Goal: Transaction & Acquisition: Subscribe to service/newsletter

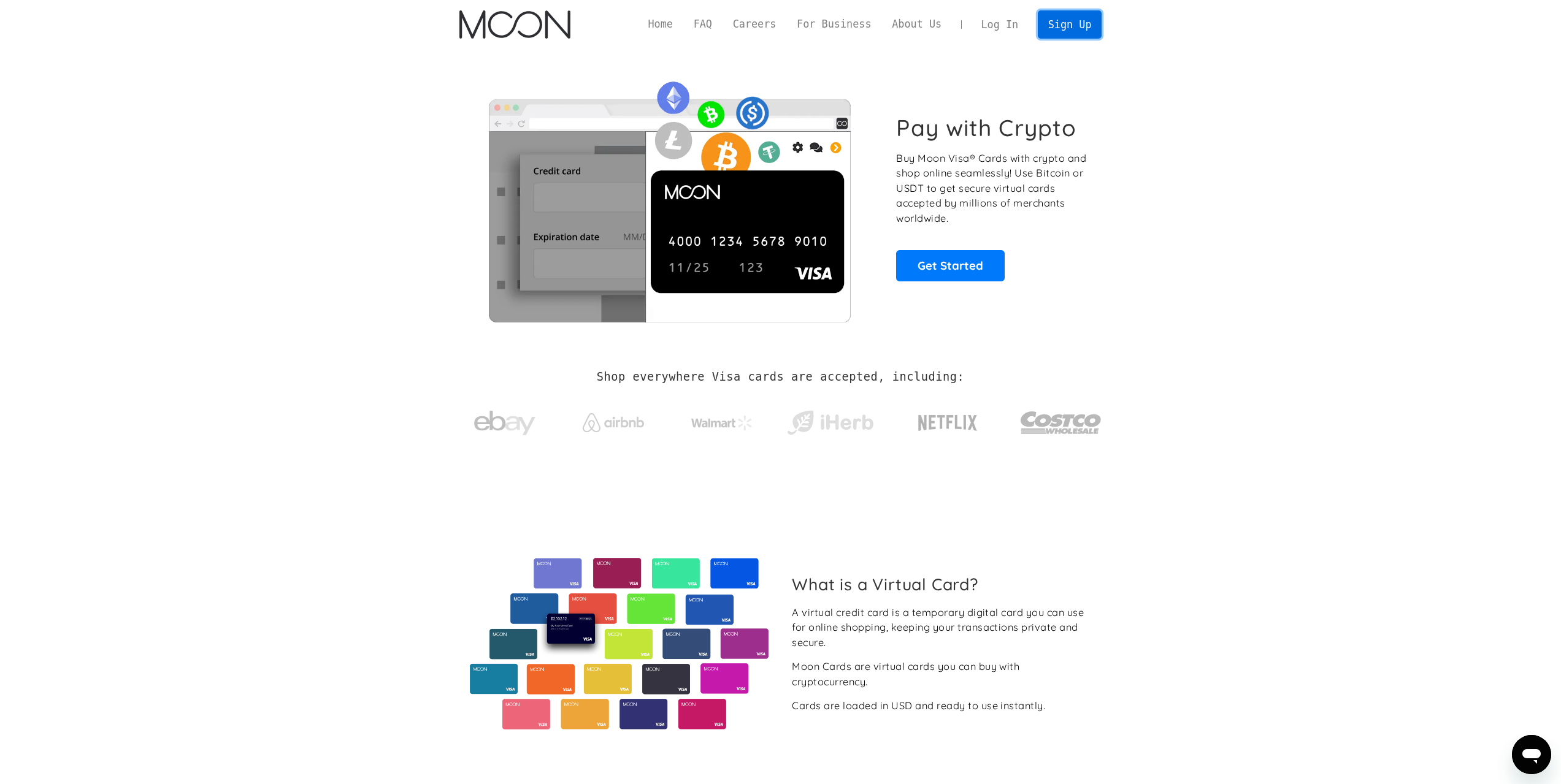
click at [1071, 29] on link "Sign Up" at bounding box center [1070, 24] width 64 height 28
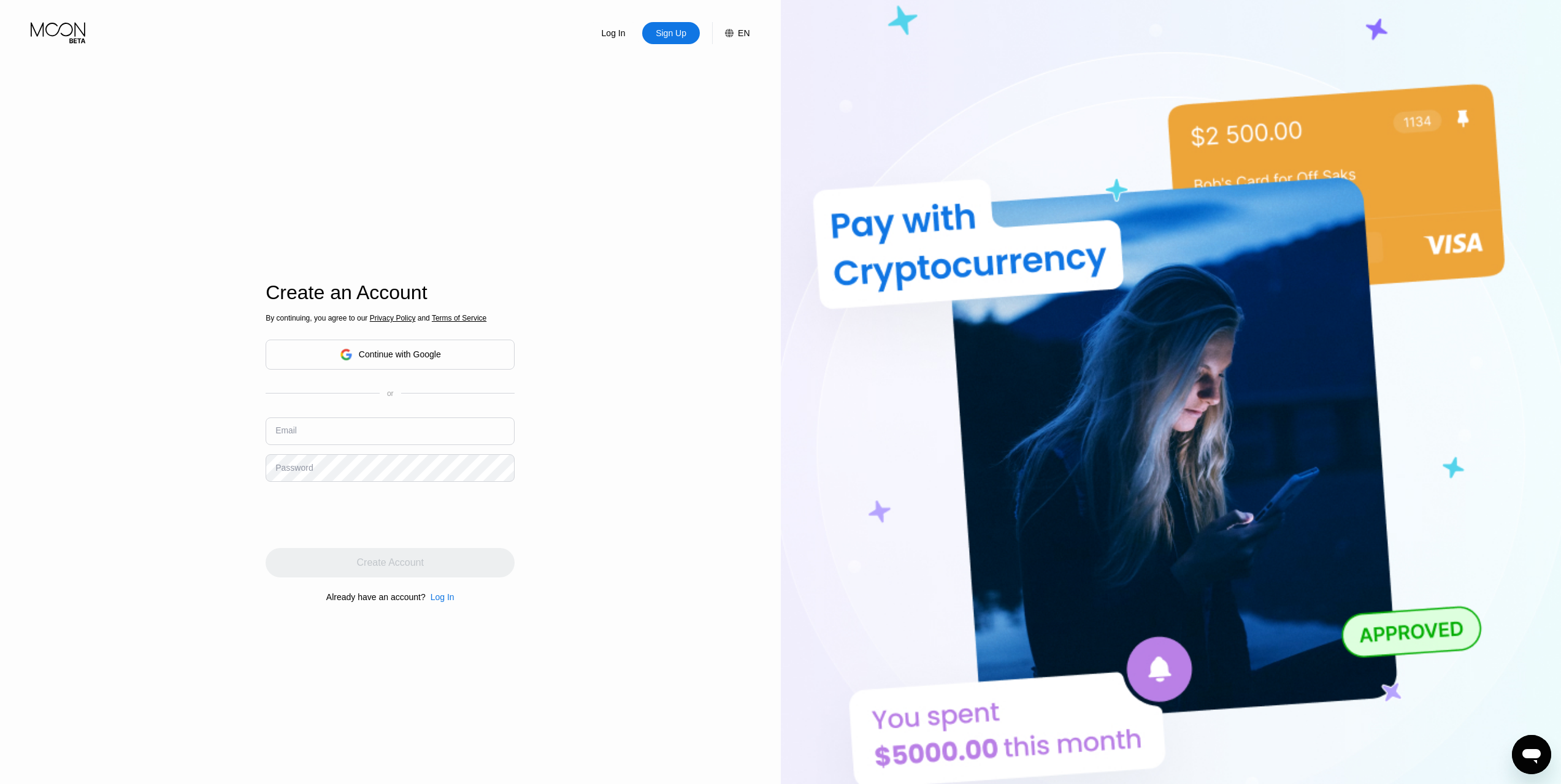
click at [324, 439] on input "text" at bounding box center [390, 431] width 249 height 28
click at [262, 526] on div "Log In Sign Up EN Language English Save Create an Account By continuing, you ag…" at bounding box center [390, 431] width 781 height 862
click at [589, 323] on div "Log In Sign Up EN Language English Save Create an Account By continuing, you ag…" at bounding box center [390, 431] width 781 height 862
click at [437, 420] on input "text" at bounding box center [390, 431] width 249 height 28
click at [596, 392] on div "Log In Sign Up EN Language English Save Create an Account By continuing, you ag…" at bounding box center [390, 431] width 781 height 862
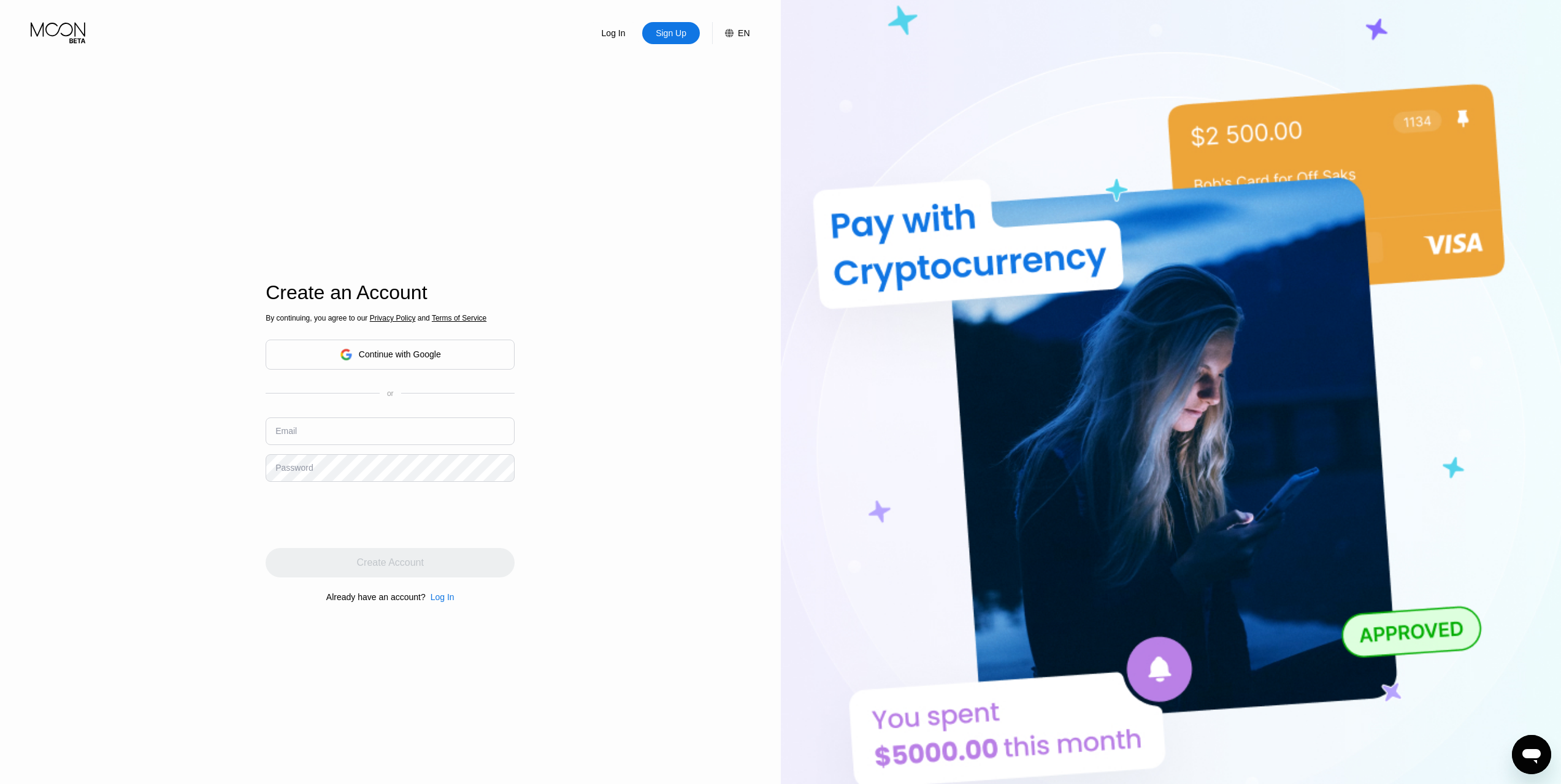
drag, startPoint x: 469, startPoint y: 420, endPoint x: 463, endPoint y: 425, distance: 7.8
click at [463, 425] on input "text" at bounding box center [390, 431] width 249 height 28
click at [567, 429] on div "Log In Sign Up EN Language English Save Create an Account By continuing, you ag…" at bounding box center [390, 431] width 781 height 862
click at [423, 451] on div "Email" at bounding box center [390, 436] width 249 height 37
click at [414, 445] on input "text" at bounding box center [390, 431] width 249 height 28
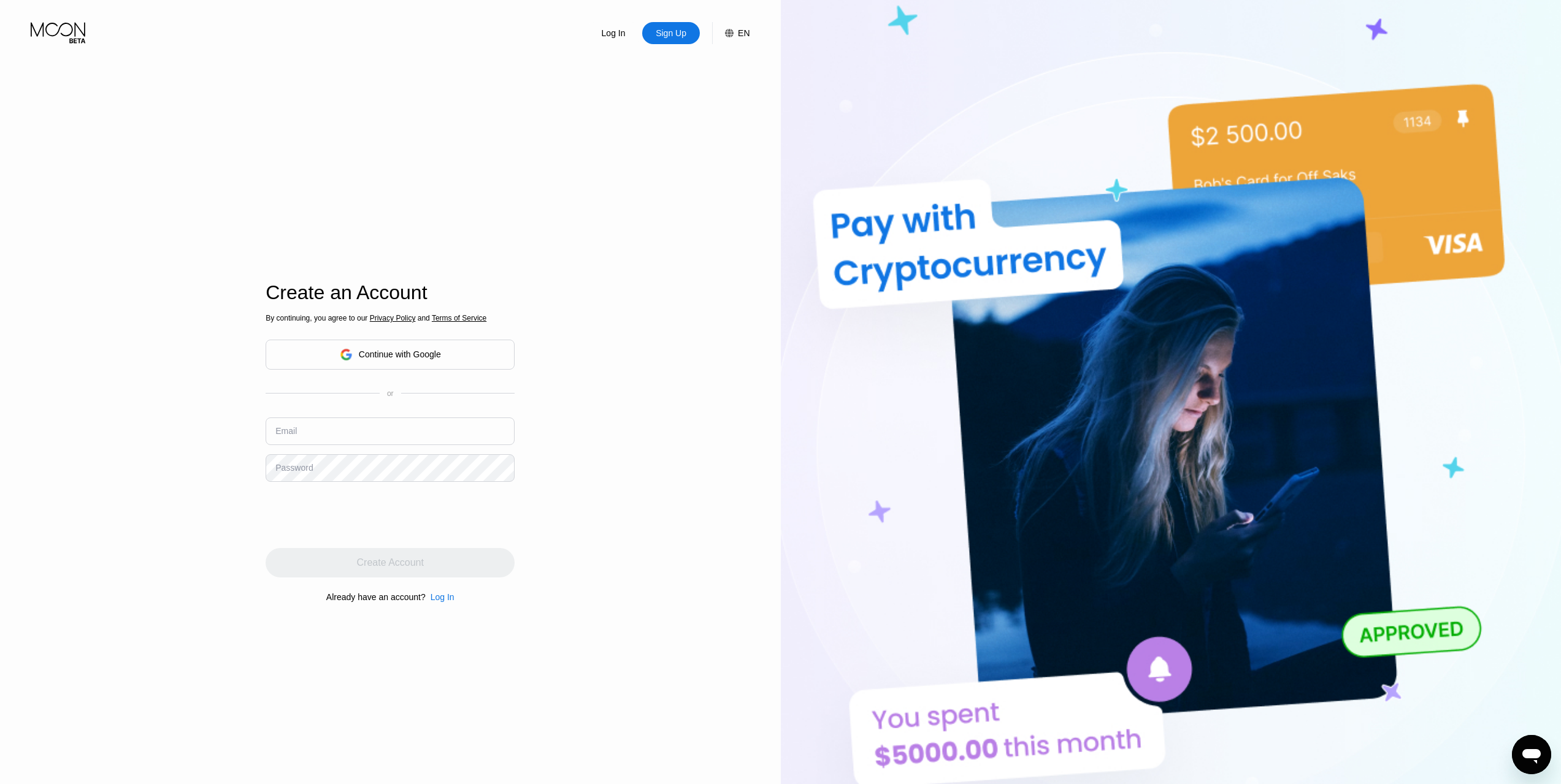
drag, startPoint x: 581, startPoint y: 430, endPoint x: 410, endPoint y: 433, distance: 171.0
click at [580, 430] on div "Log In Sign Up EN Language English Save Create an Account By continuing, you ag…" at bounding box center [390, 431] width 781 height 862
click at [399, 433] on input "text" at bounding box center [390, 431] width 249 height 28
click at [368, 441] on input "text" at bounding box center [390, 431] width 249 height 28
click at [368, 444] on input "text" at bounding box center [390, 431] width 249 height 28
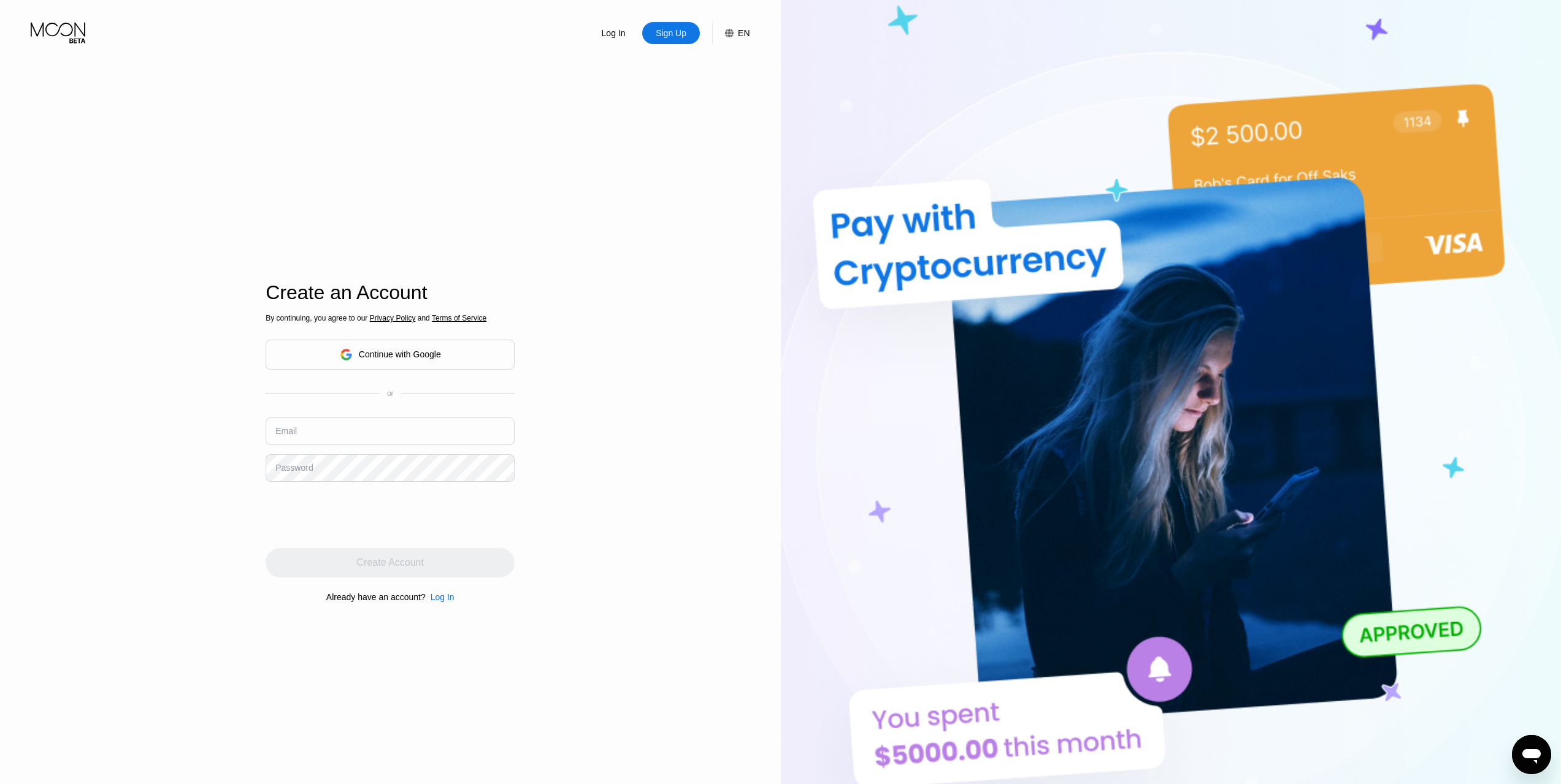
click at [367, 435] on input "text" at bounding box center [390, 431] width 249 height 28
click at [626, 365] on div "Log In Sign Up EN Language English Save Create an Account By continuing, you ag…" at bounding box center [390, 431] width 781 height 862
